Goal: Check status: Check status

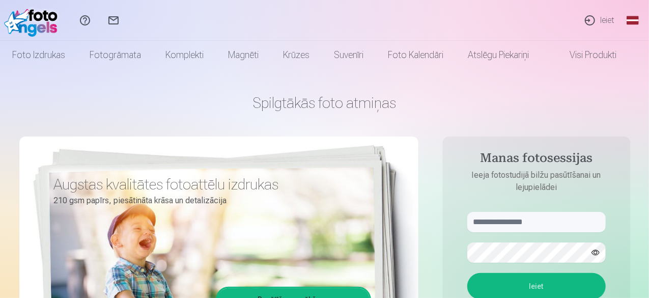
click at [609, 24] on link "Ieiet" at bounding box center [599, 20] width 47 height 41
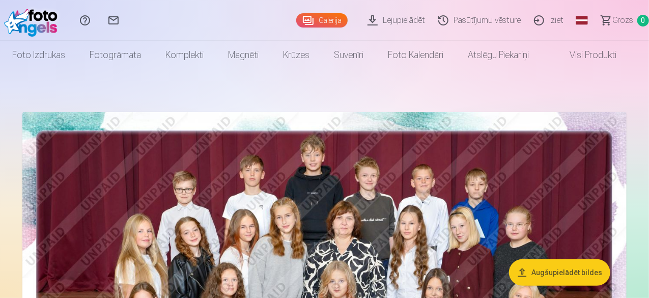
click at [485, 26] on link "Pasūtījumu vēsture" at bounding box center [481, 20] width 96 height 41
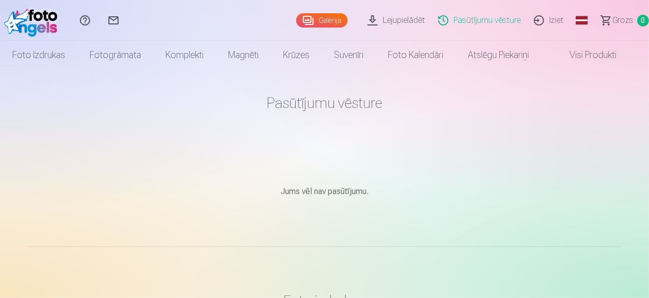
click at [309, 18] on link "Galerija" at bounding box center [321, 20] width 51 height 14
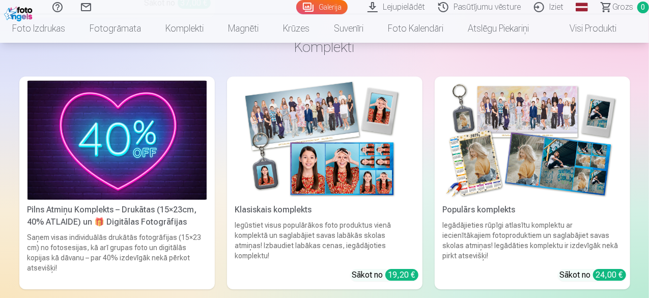
scroll to position [3447, 0]
